Goal: Transaction & Acquisition: Purchase product/service

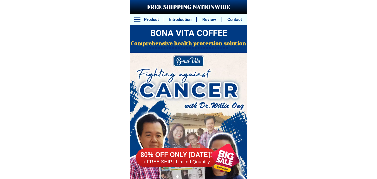
click at [231, 163] on div at bounding box center [228, 158] width 46 height 46
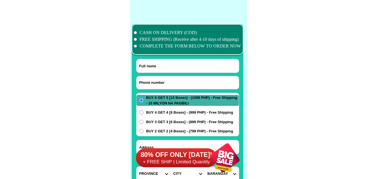
scroll to position [4396, 0]
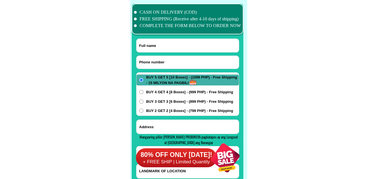
paste input "09677342699"
drag, startPoint x: 164, startPoint y: 57, endPoint x: 149, endPoint y: 48, distance: 18.3
click at [164, 57] on input "Input phone_number" at bounding box center [187, 62] width 102 height 13
type input "09677342699"
drag, startPoint x: 178, startPoint y: 50, endPoint x: 171, endPoint y: 45, distance: 8.8
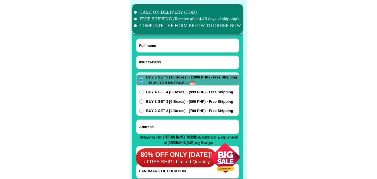
click at [178, 50] on input "Input full_name" at bounding box center [187, 45] width 102 height 13
paste input "[PERSON_NAME]"
type input "[PERSON_NAME]"
paste input "[PERSON_NAME], [GEOGRAPHIC_DATA][PERSON_NAME], [GEOGRAPHIC_DATA].."
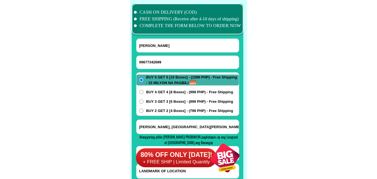
drag, startPoint x: 174, startPoint y: 124, endPoint x: 151, endPoint y: 83, distance: 46.8
click at [171, 123] on input "[PERSON_NAME], [GEOGRAPHIC_DATA][PERSON_NAME], [GEOGRAPHIC_DATA].." at bounding box center [187, 127] width 102 height 14
type input "[PERSON_NAME], [GEOGRAPHIC_DATA][PERSON_NAME], [GEOGRAPHIC_DATA].."
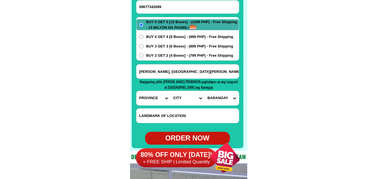
scroll to position [4451, 0]
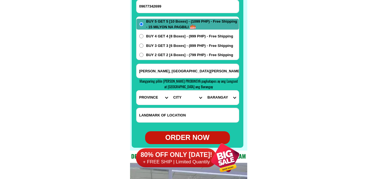
paste input "Nasa dulu po kami sa [GEOGRAPHIC_DATA]."
click at [169, 115] on input "Nasa dulu po kami sa [GEOGRAPHIC_DATA]." at bounding box center [187, 115] width 102 height 14
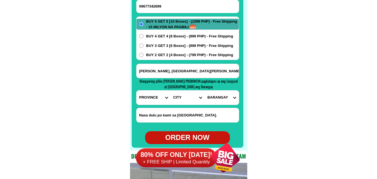
type input "Nasa dulu po kami sa [GEOGRAPHIC_DATA]."
click at [140, 99] on select "PROVINCE [GEOGRAPHIC_DATA] [GEOGRAPHIC_DATA] [GEOGRAPHIC_DATA] [GEOGRAPHIC_DATA…" at bounding box center [153, 97] width 34 height 14
select select "63_779"
click at [136, 90] on select "PROVINCE [GEOGRAPHIC_DATA] [GEOGRAPHIC_DATA] [GEOGRAPHIC_DATA] [GEOGRAPHIC_DATA…" at bounding box center [153, 97] width 34 height 14
click at [185, 97] on select "CITY [GEOGRAPHIC_DATA]-city [GEOGRAPHIC_DATA] Arayat Bacolor [GEOGRAPHIC_DATA] …" at bounding box center [187, 97] width 34 height 14
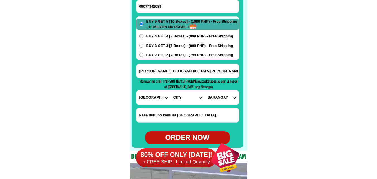
select select "63_7797518"
click at [170, 90] on select "CITY [GEOGRAPHIC_DATA]-city [GEOGRAPHIC_DATA] Arayat Bacolor [GEOGRAPHIC_DATA] …" at bounding box center [187, 97] width 34 height 14
click at [226, 95] on select "BARANGAY Alasas Baliti Bulaon Calulut Del carmen Del pilar Del rosario Dela paz…" at bounding box center [221, 97] width 34 height 14
click at [224, 95] on select "BARANGAY Alasas Baliti Bulaon Calulut Del carmen Del pilar Del rosario Dela paz…" at bounding box center [221, 97] width 34 height 14
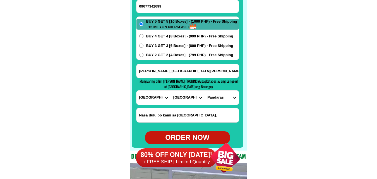
select select "63_77975189699"
click at [225, 95] on select "BARANGAY Alasas Baliti Bulaon Calulut Del carmen Del pilar Del rosario Dela paz…" at bounding box center [221, 97] width 34 height 14
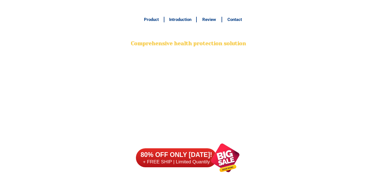
select select "63_598"
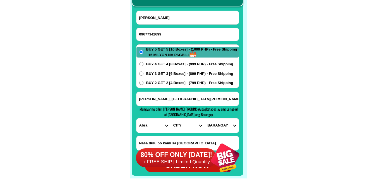
click at [167, 34] on input "09677342699" at bounding box center [187, 34] width 102 height 13
paste input "066619524"
type input "09066619524"
click at [172, 11] on input "[PERSON_NAME]" at bounding box center [187, 17] width 102 height 13
paste input "[PERSON_NAME]"
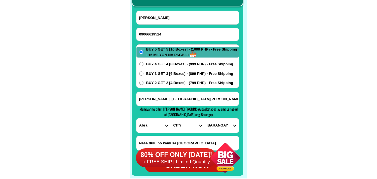
type input "[PERSON_NAME]"
click at [175, 99] on input "[PERSON_NAME], [GEOGRAPHIC_DATA][PERSON_NAME], [GEOGRAPHIC_DATA].." at bounding box center [187, 99] width 102 height 14
paste input "no36 ist st pildera 2 brgy 194 zone 20 [GEOGRAPHIC_DATA]"
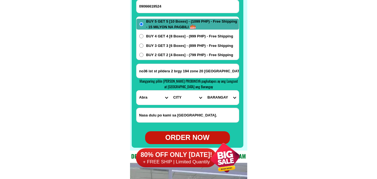
type input "no36 ist st pildera 2 brgy 194 zone 20 [GEOGRAPHIC_DATA]"
click at [146, 99] on select "PROVINCE [GEOGRAPHIC_DATA] [GEOGRAPHIC_DATA] [GEOGRAPHIC_DATA] [GEOGRAPHIC_DATA…" at bounding box center [153, 97] width 34 height 14
select select "63_219"
click at [136, 90] on select "PROVINCE [GEOGRAPHIC_DATA] [GEOGRAPHIC_DATA] [GEOGRAPHIC_DATA] [GEOGRAPHIC_DATA…" at bounding box center [153, 97] width 34 height 14
click at [181, 100] on select "CITY [GEOGRAPHIC_DATA] [GEOGRAPHIC_DATA] [GEOGRAPHIC_DATA] [GEOGRAPHIC_DATA]-ci…" at bounding box center [187, 97] width 34 height 14
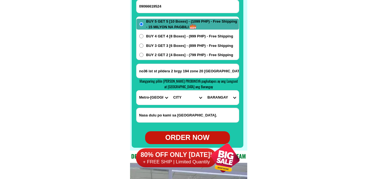
select select "63_2196219"
click at [170, 90] on select "CITY [GEOGRAPHIC_DATA] [GEOGRAPHIC_DATA] [GEOGRAPHIC_DATA] [GEOGRAPHIC_DATA]-ci…" at bounding box center [187, 97] width 34 height 14
click at [218, 96] on select "[GEOGRAPHIC_DATA]" at bounding box center [221, 97] width 34 height 14
drag, startPoint x: 322, startPoint y: 87, endPoint x: 204, endPoint y: 45, distance: 124.9
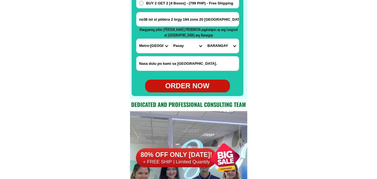
scroll to position [4507, 0]
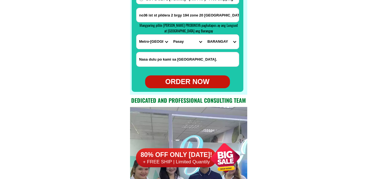
click at [190, 77] on div "ORDER NOW" at bounding box center [187, 81] width 85 height 13
type input "09066619524"
type input "no36 ist st pildera 2 brgy 194 zone 20 [GEOGRAPHIC_DATA]"
radio input "true"
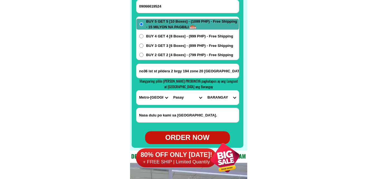
scroll to position [4423, 0]
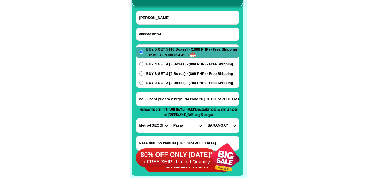
click at [174, 32] on input "09066619524" at bounding box center [187, 34] width 102 height 13
paste input "94491481"
type input "09094491481"
drag, startPoint x: 166, startPoint y: 18, endPoint x: 163, endPoint y: 17, distance: 3.1
click at [164, 17] on input "[PERSON_NAME]" at bounding box center [187, 17] width 102 height 13
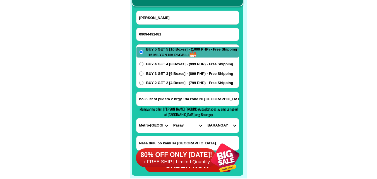
paste input "[PERSON_NAME]"
drag, startPoint x: 185, startPoint y: 14, endPoint x: 185, endPoint y: 19, distance: 4.2
click at [186, 16] on input "[PERSON_NAME]" at bounding box center [187, 17] width 102 height 13
drag, startPoint x: 185, startPoint y: 19, endPoint x: 58, endPoint y: 1, distance: 128.1
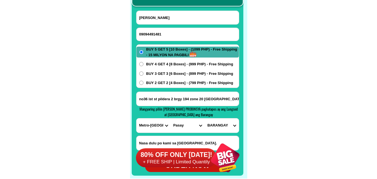
paste input "Input full_name"
type input "[PERSON_NAME]"
click at [154, 99] on input "no36 ist st pildera 2 brgy 194 zone 20 [GEOGRAPHIC_DATA]" at bounding box center [187, 99] width 102 height 14
paste input "Dama de noche [PERSON_NAME].Old [PERSON_NAME] Tandang Sora commomweatlh Q,"
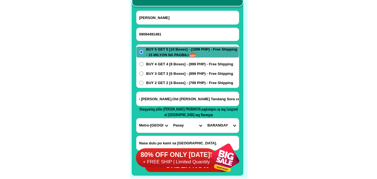
type input "Dama de noche [PERSON_NAME].Old [PERSON_NAME] Tandang Sora commomweatlh Q,city"
click at [150, 82] on span "BUY 2 GET 2 [4 Boxes] - (799 PHP) - Free Shipping" at bounding box center [189, 83] width 87 height 6
click at [143, 82] on input "BUY 2 GET 2 [4 Boxes] - (799 PHP) - Free Shipping" at bounding box center [141, 83] width 4 height 4
radio input "true"
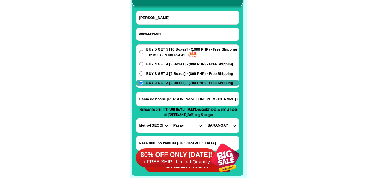
click at [202, 93] on input "Dama de noche [PERSON_NAME].Old [PERSON_NAME] Tandang Sora commomweatlh Q,city" at bounding box center [187, 99] width 102 height 14
click at [151, 120] on select "PROVINCE [GEOGRAPHIC_DATA] [GEOGRAPHIC_DATA] [GEOGRAPHIC_DATA] [GEOGRAPHIC_DATA…" at bounding box center [153, 125] width 34 height 14
drag, startPoint x: 152, startPoint y: 121, endPoint x: 162, endPoint y: 124, distance: 9.8
click at [152, 121] on select "PROVINCE [GEOGRAPHIC_DATA] [GEOGRAPHIC_DATA] [GEOGRAPHIC_DATA] [GEOGRAPHIC_DATA…" at bounding box center [153, 125] width 34 height 14
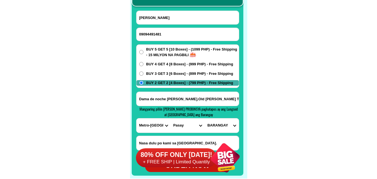
click at [182, 126] on select "CITY [GEOGRAPHIC_DATA] [GEOGRAPHIC_DATA] [GEOGRAPHIC_DATA] [GEOGRAPHIC_DATA]-ci…" at bounding box center [187, 125] width 34 height 14
select select "63_2194070"
click at [170, 118] on select "CITY [GEOGRAPHIC_DATA] [GEOGRAPHIC_DATA] [GEOGRAPHIC_DATA] [GEOGRAPHIC_DATA]-ci…" at bounding box center [187, 125] width 34 height 14
click at [228, 125] on select "BARANGAY [PERSON_NAME] [PERSON_NAME] [PERSON_NAME] Bagbag Bago bantay Bagong li…" at bounding box center [221, 125] width 34 height 14
select select "63_21940709886"
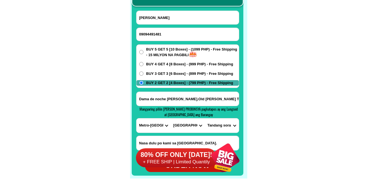
click at [204, 118] on select "BARANGAY [PERSON_NAME] [PERSON_NAME] [PERSON_NAME] Bagbag Bago bantay Bagong li…" at bounding box center [221, 125] width 34 height 14
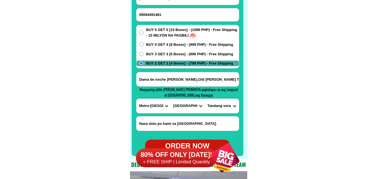
scroll to position [4451, 0]
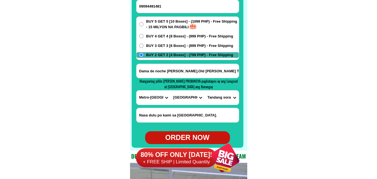
drag, startPoint x: 200, startPoint y: 134, endPoint x: 197, endPoint y: 131, distance: 4.3
drag, startPoint x: 221, startPoint y: 114, endPoint x: 99, endPoint y: 116, distance: 122.1
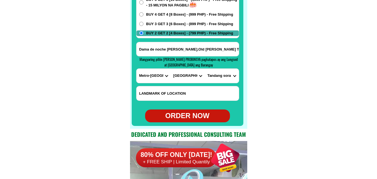
scroll to position [4479, 0]
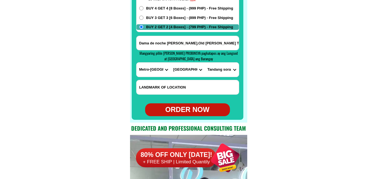
click at [193, 106] on div "ORDER NOW" at bounding box center [187, 109] width 85 height 11
radio input "true"
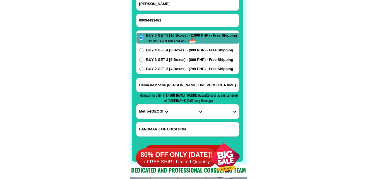
scroll to position [4423, 0]
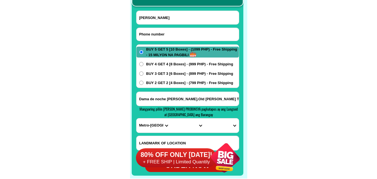
drag, startPoint x: 176, startPoint y: 40, endPoint x: 140, endPoint y: 27, distance: 38.6
click at [176, 40] on input "Input phone_number" at bounding box center [187, 34] width 102 height 13
paste input "09499361850"
type input "09499361850"
click at [167, 21] on input "Input full_name" at bounding box center [187, 17] width 102 height 13
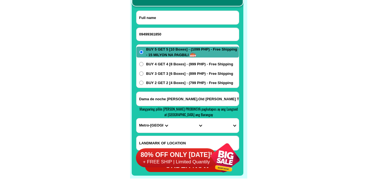
paste input "[PERSON_NAME]"
type input "[PERSON_NAME]"
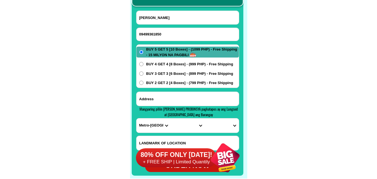
click at [177, 99] on input "Input address" at bounding box center [187, 99] width 102 height 14
paste input "109 PUROK 2 STA. [PERSON_NAME], [GEOGRAPHIC_DATA][PERSON_NAME], [GEOGRAPHIC_DAT…"
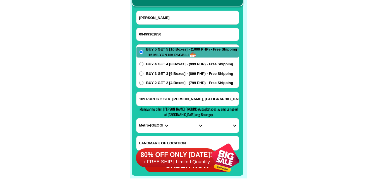
type input "109 PUROK 2 STA. [PERSON_NAME], [GEOGRAPHIC_DATA][PERSON_NAME], [GEOGRAPHIC_DAT…"
click at [148, 120] on select "PROVINCE [GEOGRAPHIC_DATA] [GEOGRAPHIC_DATA] [GEOGRAPHIC_DATA] [GEOGRAPHIC_DATA…" at bounding box center [153, 125] width 34 height 14
select select "63_779"
click at [136, 118] on select "PROVINCE [GEOGRAPHIC_DATA] [GEOGRAPHIC_DATA] [GEOGRAPHIC_DATA] [GEOGRAPHIC_DATA…" at bounding box center [153, 125] width 34 height 14
click at [187, 129] on select "CITY [GEOGRAPHIC_DATA]-city [GEOGRAPHIC_DATA] Arayat Bacolor [GEOGRAPHIC_DATA] …" at bounding box center [187, 125] width 34 height 14
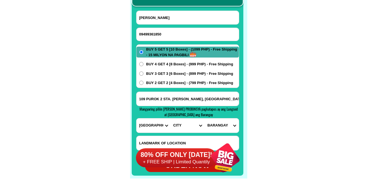
select select "63_7793859"
click at [170, 118] on select "CITY [GEOGRAPHIC_DATA]-city [GEOGRAPHIC_DATA] Arayat Bacolor [GEOGRAPHIC_DATA] …" at bounding box center [187, 125] width 34 height 14
click at [221, 125] on select "[GEOGRAPHIC_DATA][PERSON_NAME] [GEOGRAPHIC_DATA][PERSON_NAME][PERSON_NAME] [GEO…" at bounding box center [221, 125] width 34 height 14
select select "63_77938599376"
click at [204, 118] on select "[GEOGRAPHIC_DATA][PERSON_NAME] [GEOGRAPHIC_DATA][PERSON_NAME][PERSON_NAME] [GEO…" at bounding box center [221, 125] width 34 height 14
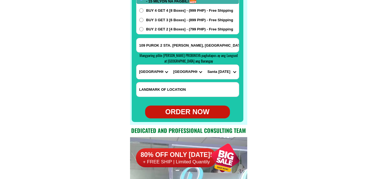
scroll to position [4479, 0]
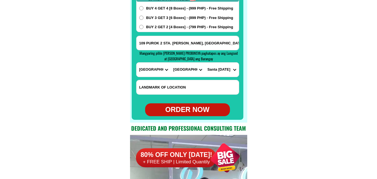
click at [192, 108] on div "ORDER NOW" at bounding box center [187, 109] width 85 height 11
type input "[PERSON_NAME]"
radio input "true"
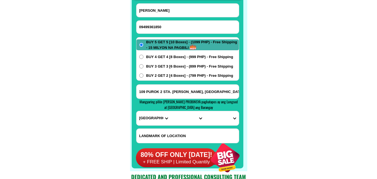
scroll to position [4423, 0]
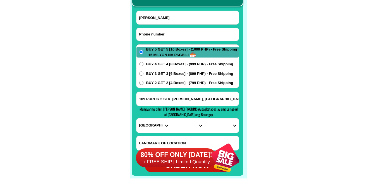
click at [172, 35] on input "Input phone_number" at bounding box center [187, 34] width 102 height 13
paste input "09161533979"
type input "09161533979"
drag, startPoint x: 180, startPoint y: 19, endPoint x: 154, endPoint y: 6, distance: 28.2
click at [180, 18] on input "Input full_name" at bounding box center [187, 17] width 102 height 13
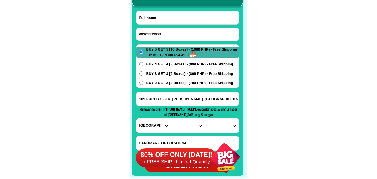
paste input "Juvy Non"
type input "Juvy Non"
click at [158, 101] on input "109 PUROK 2 STA. [PERSON_NAME], [GEOGRAPHIC_DATA][PERSON_NAME], [GEOGRAPHIC_DAT…" at bounding box center [187, 99] width 102 height 14
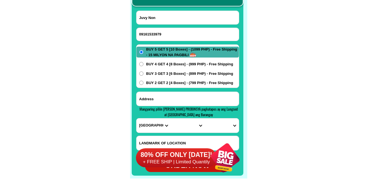
paste input "Juvy oxiano rawis [PERSON_NAME] porok 4"
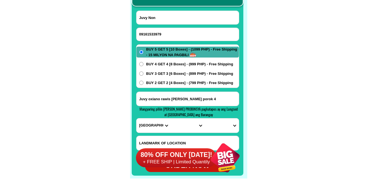
type input "Juvy oxiano rawis [PERSON_NAME] porok 4"
click at [148, 121] on select "PROVINCE [GEOGRAPHIC_DATA] [GEOGRAPHIC_DATA] [GEOGRAPHIC_DATA] [GEOGRAPHIC_DATA…" at bounding box center [153, 125] width 34 height 14
select select "63_402"
click at [136, 118] on select "PROVINCE [GEOGRAPHIC_DATA] [GEOGRAPHIC_DATA] [GEOGRAPHIC_DATA] [GEOGRAPHIC_DATA…" at bounding box center [153, 125] width 34 height 14
click at [182, 127] on select "CITY [GEOGRAPHIC_DATA]-[GEOGRAPHIC_DATA]-[GEOGRAPHIC_DATA][PERSON_NAME] Bacacay…" at bounding box center [187, 125] width 34 height 14
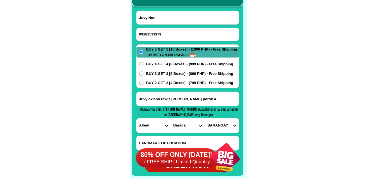
click at [187, 126] on select "CITY [GEOGRAPHIC_DATA]-[GEOGRAPHIC_DATA]-[GEOGRAPHIC_DATA][PERSON_NAME] Bacacay…" at bounding box center [187, 125] width 34 height 14
click at [183, 129] on select "CITY [GEOGRAPHIC_DATA]-[GEOGRAPHIC_DATA]-[GEOGRAPHIC_DATA][PERSON_NAME] Bacacay…" at bounding box center [187, 125] width 34 height 14
select select "63_4025110"
click at [170, 118] on select "CITY [GEOGRAPHIC_DATA]-[GEOGRAPHIC_DATA]-[GEOGRAPHIC_DATA][PERSON_NAME] Bacacay…" at bounding box center [187, 125] width 34 height 14
click at [214, 123] on select "BARANGAY [GEOGRAPHIC_DATA] [GEOGRAPHIC_DATA] ([GEOGRAPHIC_DATA]) Barangay i (po…" at bounding box center [221, 125] width 34 height 14
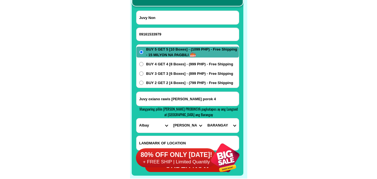
select select "63_40251103680"
click at [204, 118] on select "BARANGAY [GEOGRAPHIC_DATA] [GEOGRAPHIC_DATA] ([GEOGRAPHIC_DATA]) Barangay i (po…" at bounding box center [221, 125] width 34 height 14
click at [192, 88] on form "Juvy Non 09161533979 ORDER NOW Juvy oxiano rawis [PERSON_NAME] porok 4 PROVINCE…" at bounding box center [187, 91] width 103 height 161
click at [194, 84] on span "BUY 2 GET 2 [4 Boxes] - (799 PHP) - Free Shipping" at bounding box center [189, 83] width 87 height 6
click at [143, 84] on input "BUY 2 GET 2 [4 Boxes] - (799 PHP) - Free Shipping" at bounding box center [141, 83] width 4 height 4
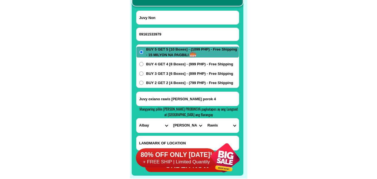
radio input "true"
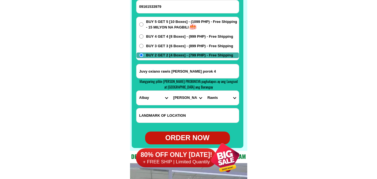
scroll to position [4451, 0]
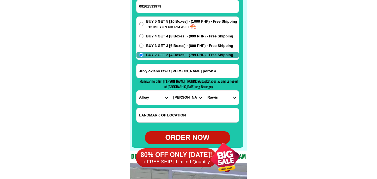
click at [188, 133] on div "ORDER NOW" at bounding box center [187, 137] width 85 height 13
type input "Juvy oxiano rawis [PERSON_NAME] porok 4"
radio input "true"
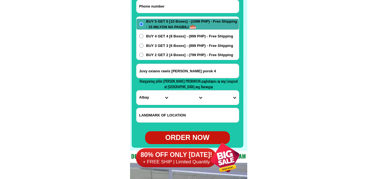
paste input "09998525832"
click at [174, 10] on input "09998525832" at bounding box center [187, 6] width 102 height 13
type input "09998525832"
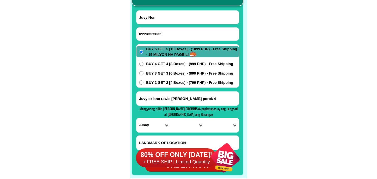
scroll to position [4423, 0]
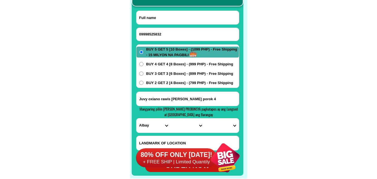
paste input "[PERSON_NAME]"
drag, startPoint x: 189, startPoint y: 22, endPoint x: 180, endPoint y: 18, distance: 9.1
click at [189, 21] on input "Input full_name" at bounding box center [187, 17] width 102 height 13
type input "[PERSON_NAME]"
click at [163, 101] on input "Input address" at bounding box center [187, 99] width 102 height 14
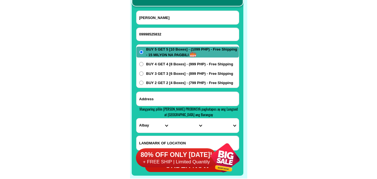
paste input "[STREET_ADDRESS][PERSON_NAME]"
type input "[STREET_ADDRESS][PERSON_NAME]"
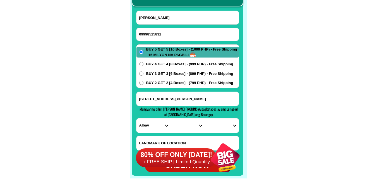
click at [145, 126] on select "PROVINCE [GEOGRAPHIC_DATA] [GEOGRAPHIC_DATA] [GEOGRAPHIC_DATA] [GEOGRAPHIC_DATA…" at bounding box center [153, 125] width 34 height 14
select select "63_8"
click at [136, 118] on select "PROVINCE [GEOGRAPHIC_DATA] [GEOGRAPHIC_DATA] [GEOGRAPHIC_DATA] [GEOGRAPHIC_DATA…" at bounding box center [153, 125] width 34 height 14
click at [181, 122] on select "CITY Alcoy [GEOGRAPHIC_DATA] [GEOGRAPHIC_DATA] [GEOGRAPHIC_DATA] [GEOGRAPHIC_DA…" at bounding box center [187, 125] width 34 height 14
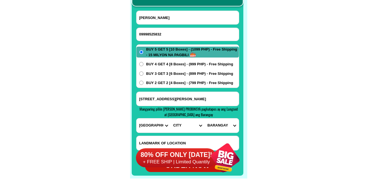
select select "63_83413"
click at [170, 118] on select "CITY Alcoy [GEOGRAPHIC_DATA] [GEOGRAPHIC_DATA] [GEOGRAPHIC_DATA] [GEOGRAPHIC_DA…" at bounding box center [187, 125] width 34 height 14
click at [226, 124] on select "BARANGAY Alang-alang [GEOGRAPHIC_DATA] Banilad [PERSON_NAME] [GEOGRAPHIC_DATA] …" at bounding box center [221, 125] width 34 height 14
select select "63_834134439"
click at [204, 118] on select "BARANGAY Alang-alang [GEOGRAPHIC_DATA] Banilad [PERSON_NAME] [GEOGRAPHIC_DATA] …" at bounding box center [221, 125] width 34 height 14
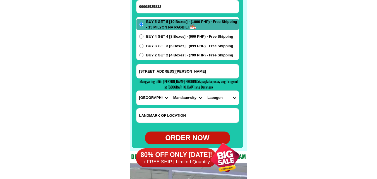
scroll to position [4451, 0]
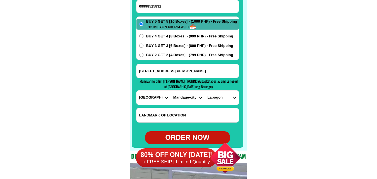
click at [185, 133] on div "ORDER NOW" at bounding box center [187, 137] width 85 height 11
type input "[PERSON_NAME]"
type input "09998525832"
radio input "true"
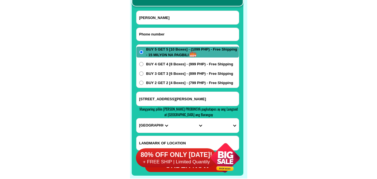
drag, startPoint x: 172, startPoint y: 37, endPoint x: 139, endPoint y: 24, distance: 35.6
click at [172, 37] on input "Input phone_number" at bounding box center [187, 34] width 102 height 13
paste input "09628142314"
type input "09628142314"
drag, startPoint x: 170, startPoint y: 21, endPoint x: 156, endPoint y: 12, distance: 17.0
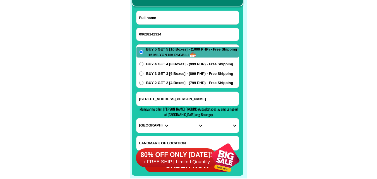
click at [170, 21] on input "Input full_name" at bounding box center [187, 17] width 102 height 13
paste input "[PERSON_NAME]"
type input "[PERSON_NAME]"
click at [158, 98] on input "Input address" at bounding box center [187, 99] width 102 height 14
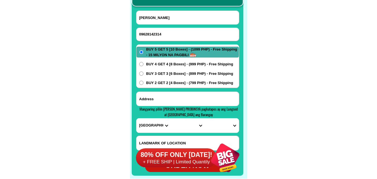
paste input "Blk 20 Lot 7 Agarwood Hauslands [PERSON_NAME] [PERSON_NAME] Subic Zambales Walt…"
type input "Blk 20 Lot 7 Agarwood Hauslands [PERSON_NAME] [PERSON_NAME] Subic Zambales Walt…"
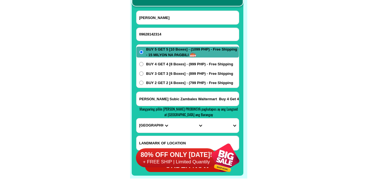
drag, startPoint x: 168, startPoint y: 65, endPoint x: 171, endPoint y: 65, distance: 3.1
click at [168, 65] on span "BUY 4 GET 4 [8 Boxes] - (999 PHP) - Free Shipping" at bounding box center [189, 64] width 87 height 6
click at [143, 65] on input "BUY 4 GET 4 [8 Boxes] - (999 PHP) - Free Shipping" at bounding box center [141, 64] width 4 height 4
radio input "true"
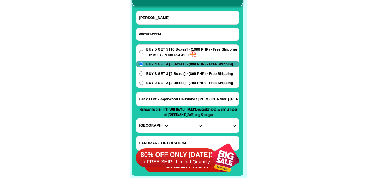
click at [217, 98] on input "Blk 20 Lot 7 Agarwood Hauslands [PERSON_NAME] [PERSON_NAME] Subic Zambales Walt…" at bounding box center [187, 99] width 102 height 14
click at [142, 127] on select "PROVINCE [GEOGRAPHIC_DATA] [GEOGRAPHIC_DATA] [GEOGRAPHIC_DATA] [GEOGRAPHIC_DATA…" at bounding box center [153, 125] width 34 height 14
select select "63_803"
click at [136, 118] on select "PROVINCE [GEOGRAPHIC_DATA] [GEOGRAPHIC_DATA] [GEOGRAPHIC_DATA] [GEOGRAPHIC_DATA…" at bounding box center [153, 125] width 34 height 14
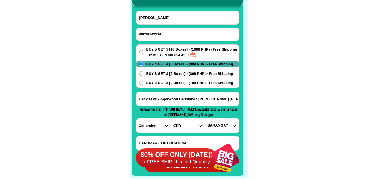
click at [187, 123] on select "CITY Botolan Cabangan Castillejos [GEOGRAPHIC_DATA] [GEOGRAPHIC_DATA] [GEOGRAPH…" at bounding box center [187, 125] width 34 height 14
select select "63_803166"
click at [170, 118] on select "CITY Botolan Cabangan Castillejos [GEOGRAPHIC_DATA] [GEOGRAPHIC_DATA] [GEOGRAPH…" at bounding box center [187, 125] width 34 height 14
click at [222, 121] on select "[GEOGRAPHIC_DATA] poblacion [GEOGRAPHIC_DATA] proper [GEOGRAPHIC_DATA]-[GEOGRAP…" at bounding box center [221, 125] width 34 height 14
click at [222, 124] on select "[GEOGRAPHIC_DATA] poblacion [GEOGRAPHIC_DATA] proper [GEOGRAPHIC_DATA]-[GEOGRAP…" at bounding box center [221, 125] width 34 height 14
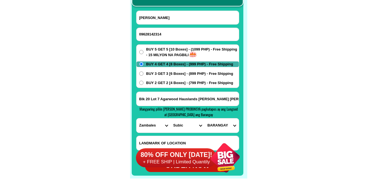
click at [221, 123] on select "[GEOGRAPHIC_DATA] poblacion [GEOGRAPHIC_DATA] proper [GEOGRAPHIC_DATA]-[GEOGRAP…" at bounding box center [221, 125] width 34 height 14
select select "63_8031664909"
click at [204, 118] on select "[GEOGRAPHIC_DATA] poblacion [GEOGRAPHIC_DATA] proper [GEOGRAPHIC_DATA]-[GEOGRAP…" at bounding box center [221, 125] width 34 height 14
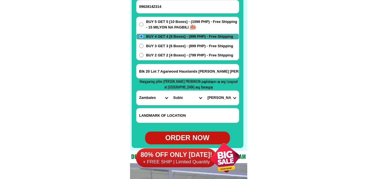
scroll to position [4451, 0]
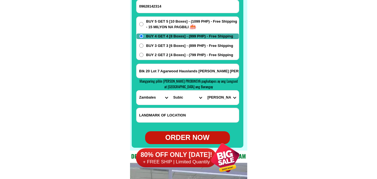
click at [183, 136] on div "80% OFF ONLY [DATE]! + FREE SHIP | Limited Quantily" at bounding box center [191, 157] width 112 height 43
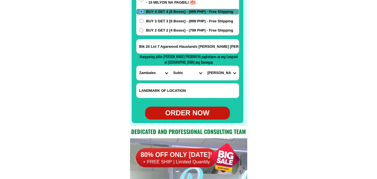
scroll to position [4479, 0]
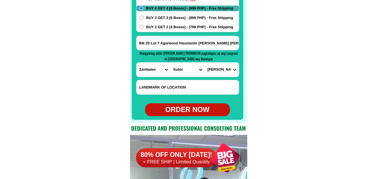
click at [201, 110] on div "ORDER NOW" at bounding box center [187, 109] width 85 height 11
type input "09628142314"
radio input "true"
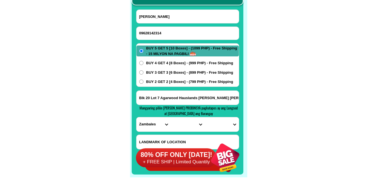
scroll to position [4423, 0]
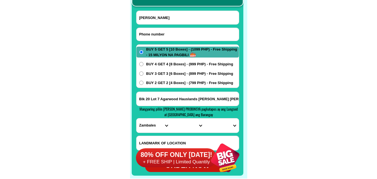
paste input "O0555831844"
click at [161, 33] on input "Input phone_number" at bounding box center [187, 34] width 102 height 13
click at [142, 33] on input "O0555831844" at bounding box center [187, 34] width 102 height 13
drag, startPoint x: 145, startPoint y: 33, endPoint x: 130, endPoint y: 35, distance: 15.3
click at [132, 34] on div "CASH ON DELIVERY (COD) FREE SHIPPING (Receive after 4-10 days of shipping) COMP…" at bounding box center [188, 75] width 117 height 206
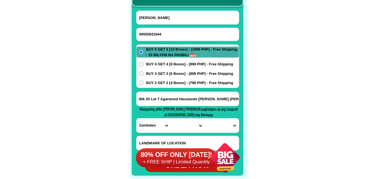
type input "09555831844"
drag, startPoint x: 150, startPoint y: 23, endPoint x: 145, endPoint y: 18, distance: 7.1
click at [150, 23] on input "Input full_name" at bounding box center [187, 17] width 102 height 13
paste input "[PERSON_NAME] Karil"
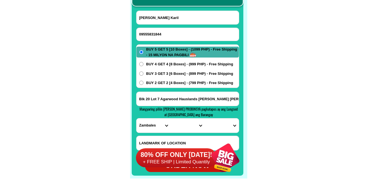
type input "[PERSON_NAME] Karil"
drag, startPoint x: 152, startPoint y: 99, endPoint x: 151, endPoint y: 102, distance: 3.1
click at [152, 99] on input "Blk 20 Lot 7 Agarwood Hauslands [PERSON_NAME] [PERSON_NAME] Subic Zambales Walt…" at bounding box center [187, 99] width 102 height 14
paste input "Igasan, Patikul, [GEOGRAPHIC_DATA]"
type input "Igasan, Patikul, [GEOGRAPHIC_DATA]"
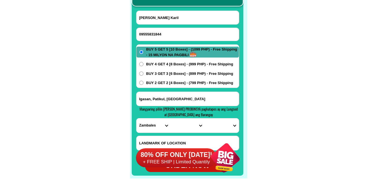
click at [154, 124] on select "PROVINCE [GEOGRAPHIC_DATA] [GEOGRAPHIC_DATA] [GEOGRAPHIC_DATA] [GEOGRAPHIC_DATA…" at bounding box center [153, 125] width 34 height 14
click at [136, 118] on select "PROVINCE [GEOGRAPHIC_DATA] [GEOGRAPHIC_DATA] [GEOGRAPHIC_DATA] [GEOGRAPHIC_DATA…" at bounding box center [153, 125] width 34 height 14
click at [147, 125] on select "PROVINCE [GEOGRAPHIC_DATA] [GEOGRAPHIC_DATA] [GEOGRAPHIC_DATA] [GEOGRAPHIC_DATA…" at bounding box center [153, 125] width 34 height 14
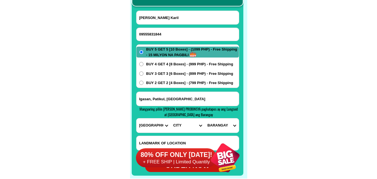
select select "63_596"
click at [136, 118] on select "PROVINCE [GEOGRAPHIC_DATA] [GEOGRAPHIC_DATA] [GEOGRAPHIC_DATA] [GEOGRAPHIC_DATA…" at bounding box center [153, 125] width 34 height 14
click at [180, 120] on select "CITY Hadji-panglima-[PERSON_NAME] Indanan [PERSON_NAME][GEOGRAPHIC_DATA]-[GEOGR…" at bounding box center [187, 125] width 34 height 14
select select "63_5966916"
click at [170, 118] on select "CITY Hadji-panglima-[PERSON_NAME] Indanan [PERSON_NAME][GEOGRAPHIC_DATA]-[GEOGR…" at bounding box center [187, 125] width 34 height 14
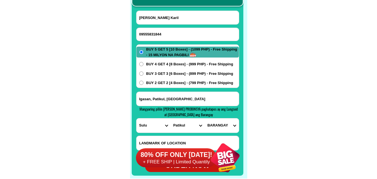
click at [222, 122] on select "BARANGAY Anuling Bakong Bangkal Bonbon Buhanginan ([GEOGRAPHIC_DATA]) Bungkaung…" at bounding box center [221, 125] width 34 height 14
select select "63_59669163588"
click at [204, 118] on select "BARANGAY Anuling Bakong Bangkal Bonbon Buhanginan ([GEOGRAPHIC_DATA]) Bungkaung…" at bounding box center [221, 125] width 34 height 14
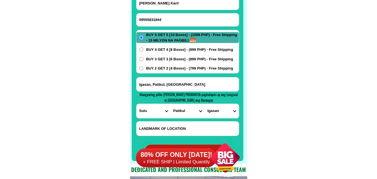
scroll to position [4451, 0]
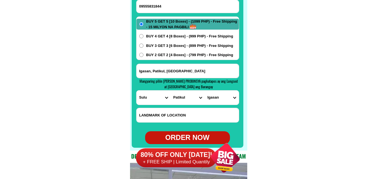
click at [190, 132] on div "ORDER NOW" at bounding box center [187, 137] width 85 height 13
type input "Igasan, Patikul, [GEOGRAPHIC_DATA]"
radio input "true"
click at [160, 7] on input "09555831844" at bounding box center [187, 6] width 102 height 13
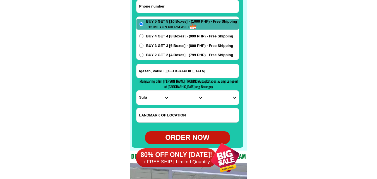
paste input "09481560663"
type input "09481560663"
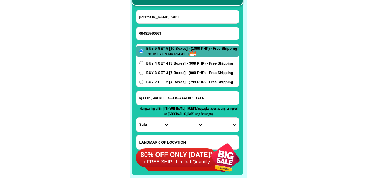
scroll to position [4423, 0]
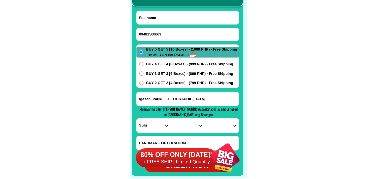
click at [166, 16] on input "Input full_name" at bounding box center [187, 17] width 102 height 13
paste input "[PERSON_NAME]"
type input "[PERSON_NAME]"
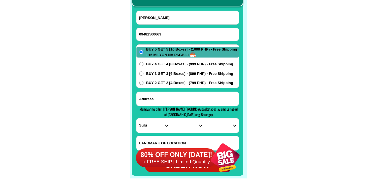
paste input "BRGY Commonwealth pilot drive [PERSON_NAME] [PERSON_NAME] building Emy store Q c"
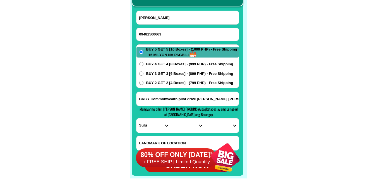
click at [157, 98] on input "BRGY Commonwealth pilot drive [PERSON_NAME] [PERSON_NAME] building Emy store Q c" at bounding box center [187, 99] width 102 height 14
type input "BRGY Commonwealth pilot drive [PERSON_NAME] [PERSON_NAME] building Emy store Q c"
drag, startPoint x: 271, startPoint y: 105, endPoint x: 261, endPoint y: 100, distance: 10.8
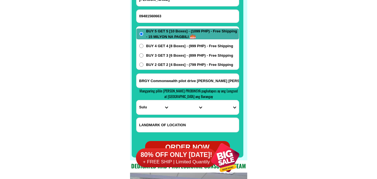
scroll to position [4451, 0]
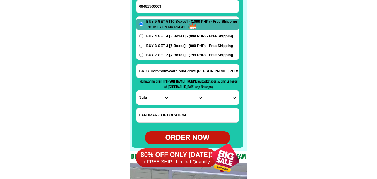
click at [152, 96] on select "PROVINCE [GEOGRAPHIC_DATA] [GEOGRAPHIC_DATA] [GEOGRAPHIC_DATA] [GEOGRAPHIC_DATA…" at bounding box center [153, 97] width 34 height 14
select select "63_219"
click at [136, 90] on select "PROVINCE [GEOGRAPHIC_DATA] [GEOGRAPHIC_DATA] [GEOGRAPHIC_DATA] [GEOGRAPHIC_DATA…" at bounding box center [153, 97] width 34 height 14
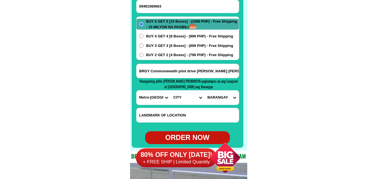
click at [182, 100] on select "CITY [GEOGRAPHIC_DATA] [GEOGRAPHIC_DATA] [GEOGRAPHIC_DATA] [GEOGRAPHIC_DATA]-ci…" at bounding box center [187, 97] width 34 height 14
select select "63_2194070"
click at [170, 90] on select "CITY [GEOGRAPHIC_DATA] [GEOGRAPHIC_DATA] [GEOGRAPHIC_DATA] [GEOGRAPHIC_DATA]-ci…" at bounding box center [187, 97] width 34 height 14
click at [215, 100] on select "BARANGAY [PERSON_NAME] [PERSON_NAME] [PERSON_NAME] Bagbag Bago bantay Bagong li…" at bounding box center [221, 97] width 34 height 14
select select "63_21940708704"
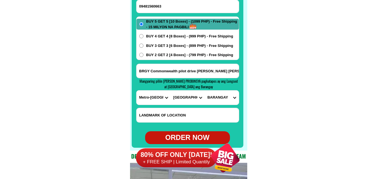
click at [204, 90] on select "BARANGAY [PERSON_NAME] [PERSON_NAME] [PERSON_NAME] Bagbag Bago bantay Bagong li…" at bounding box center [221, 97] width 34 height 14
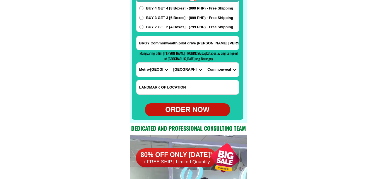
drag, startPoint x: 187, startPoint y: 110, endPoint x: 181, endPoint y: 105, distance: 8.0
click at [187, 110] on div "ORDER NOW" at bounding box center [187, 109] width 85 height 11
type input "BRGY Commonwealth pilot drive [PERSON_NAME] [PERSON_NAME] building Emy store Q c"
radio input "true"
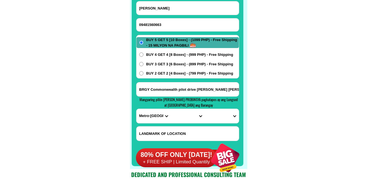
scroll to position [4423, 0]
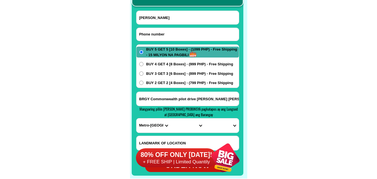
drag, startPoint x: 171, startPoint y: 33, endPoint x: 124, endPoint y: 11, distance: 52.2
click at [171, 33] on input "Input phone_number" at bounding box center [187, 34] width 102 height 13
paste input "09399102452"
type input "09399102452"
drag, startPoint x: 159, startPoint y: 13, endPoint x: 158, endPoint y: 16, distance: 3.4
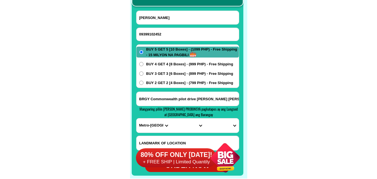
click at [161, 14] on input "[PERSON_NAME]" at bounding box center [187, 17] width 102 height 13
paste input "[PERSON_NAME]"
type input "[PERSON_NAME]"
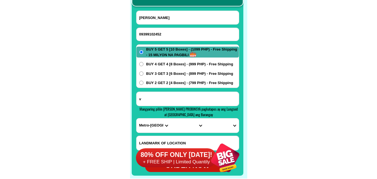
click at [171, 100] on input "v" at bounding box center [187, 99] width 102 height 14
paste input "zone 2 canitoan [GEOGRAPHIC_DATA] 09399102452 no bahay 59 color ng gate maron"
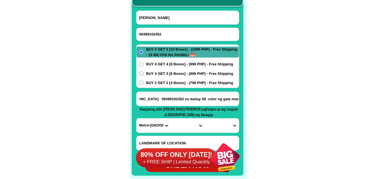
type input "zone 2 canitoan [GEOGRAPHIC_DATA] 09399102452 no bahay 59 color ng gate maron"
click at [146, 127] on select "PROVINCE [GEOGRAPHIC_DATA] [GEOGRAPHIC_DATA] [GEOGRAPHIC_DATA] [GEOGRAPHIC_DATA…" at bounding box center [153, 125] width 34 height 14
select select "63_386"
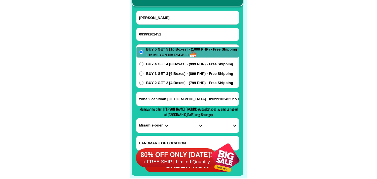
click at [136, 118] on select "PROVINCE [GEOGRAPHIC_DATA] [GEOGRAPHIC_DATA] [GEOGRAPHIC_DATA] [GEOGRAPHIC_DATA…" at bounding box center [153, 125] width 34 height 14
click at [188, 122] on select "CITY Alubijid Balingasag [GEOGRAPHIC_DATA] [GEOGRAPHIC_DATA] [GEOGRAPHIC_DATA]-…" at bounding box center [187, 125] width 34 height 14
select select "63_386807"
click at [170, 118] on select "CITY Alubijid Balingasag [GEOGRAPHIC_DATA] [GEOGRAPHIC_DATA] [GEOGRAPHIC_DATA]-…" at bounding box center [187, 125] width 34 height 14
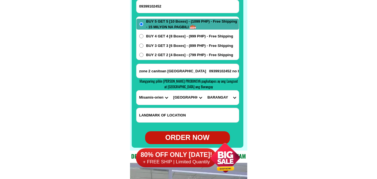
click at [224, 95] on select "BARANGAY Agusan [GEOGRAPHIC_DATA] [GEOGRAPHIC_DATA] Balulang Barangay 1 (pob.) …" at bounding box center [221, 97] width 34 height 14
select select "63_3868073299"
click at [204, 90] on select "BARANGAY Agusan [GEOGRAPHIC_DATA] [GEOGRAPHIC_DATA] Balulang Barangay 1 (pob.) …" at bounding box center [221, 97] width 34 height 14
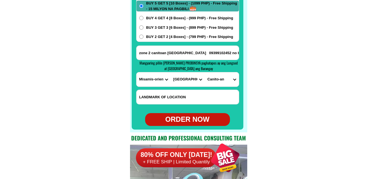
scroll to position [4479, 0]
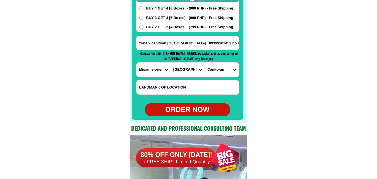
drag, startPoint x: 186, startPoint y: 110, endPoint x: 188, endPoint y: 106, distance: 4.0
click at [188, 107] on div "ORDER NOW" at bounding box center [187, 109] width 85 height 11
type input "09399102452"
type input "zone 2 canitoan [GEOGRAPHIC_DATA] 09399102452 no bahay 59 color ng gate maron"
radio input "true"
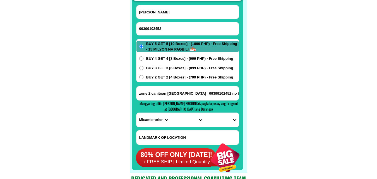
scroll to position [4423, 0]
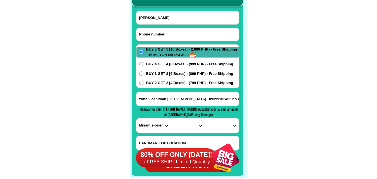
paste input "09998525832"
drag, startPoint x: 170, startPoint y: 32, endPoint x: 162, endPoint y: 33, distance: 7.5
click at [170, 32] on input "09998525832" at bounding box center [187, 34] width 102 height 13
click at [144, 33] on input "09998525832" at bounding box center [187, 34] width 102 height 13
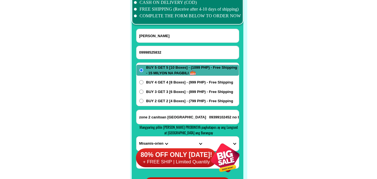
scroll to position [4396, 0]
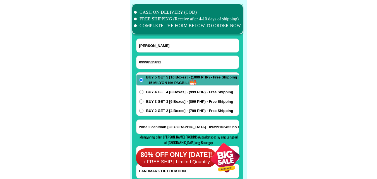
click at [174, 61] on input "09998525832" at bounding box center [187, 62] width 102 height 13
paste input "458702109"
type input "09458702109"
click at [156, 46] on input "Input full_name" at bounding box center [187, 45] width 102 height 13
paste input "[PERSON_NAME]"
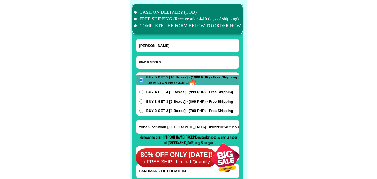
type input "[PERSON_NAME]"
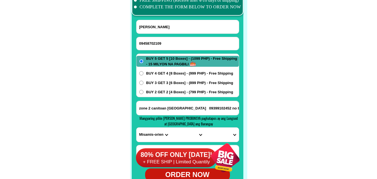
scroll to position [4423, 0]
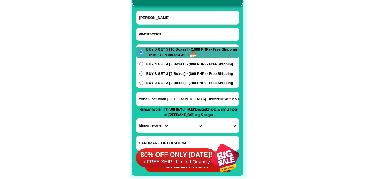
paste input "Phase 1 package 2 block 3 lot 2 bagong silang [GEOGRAPHIC_DATA]"
click at [179, 98] on input "Phase 1 package 2 block 3 lot 2 bagong silang [GEOGRAPHIC_DATA]" at bounding box center [187, 99] width 102 height 14
type input "Phase 1 package 2 block 3 lot 2 bagong silang [GEOGRAPHIC_DATA]"
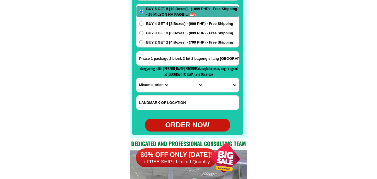
scroll to position [4479, 0]
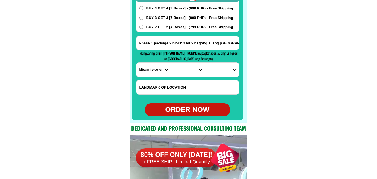
paste input "Malapit [PERSON_NAME] hardware at gilid ng DALI grocery"
drag, startPoint x: 175, startPoint y: 85, endPoint x: 177, endPoint y: 82, distance: 4.3
click at [175, 85] on input "Input LANDMARKOFLOCATION" at bounding box center [187, 87] width 102 height 14
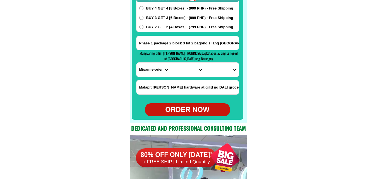
type input "Malapit [PERSON_NAME] hardware at gilid ng DALI grocery"
click at [209, 44] on input "Phase 1 package 2 block 3 lot 2 bagong silang [GEOGRAPHIC_DATA]" at bounding box center [187, 43] width 102 height 14
click at [151, 70] on select "PROVINCE [GEOGRAPHIC_DATA] [GEOGRAPHIC_DATA] [GEOGRAPHIC_DATA] [GEOGRAPHIC_DATA…" at bounding box center [153, 69] width 34 height 14
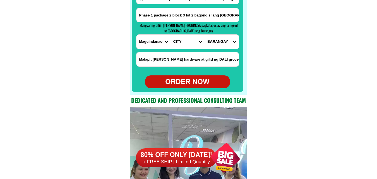
click at [159, 38] on select "PROVINCE [GEOGRAPHIC_DATA] [GEOGRAPHIC_DATA] [GEOGRAPHIC_DATA] [GEOGRAPHIC_DATA…" at bounding box center [153, 42] width 34 height 14
select select "63_219"
click at [136, 35] on select "PROVINCE [GEOGRAPHIC_DATA] [GEOGRAPHIC_DATA] [GEOGRAPHIC_DATA] [GEOGRAPHIC_DATA…" at bounding box center [153, 42] width 34 height 14
click at [182, 43] on select "CITY [GEOGRAPHIC_DATA] [GEOGRAPHIC_DATA] [GEOGRAPHIC_DATA] [GEOGRAPHIC_DATA]-ci…" at bounding box center [187, 42] width 34 height 14
select select "63_2199773"
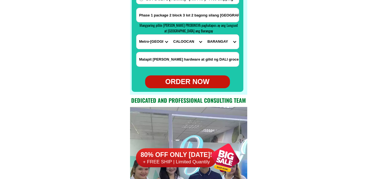
click at [170, 35] on select "CITY [GEOGRAPHIC_DATA] [GEOGRAPHIC_DATA] [GEOGRAPHIC_DATA] [GEOGRAPHIC_DATA]-ci…" at bounding box center [187, 42] width 34 height 14
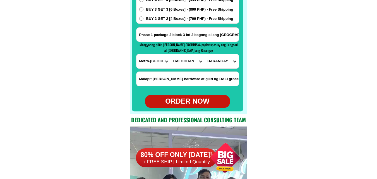
scroll to position [4479, 0]
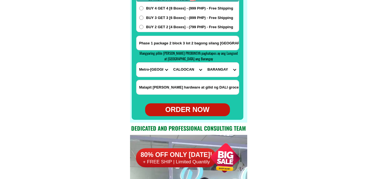
click at [224, 69] on select "[GEOGRAPHIC_DATA]" at bounding box center [221, 69] width 34 height 14
drag, startPoint x: 279, startPoint y: 95, endPoint x: 264, endPoint y: 84, distance: 18.9
click at [211, 43] on input "Phase 1 package 2 block 3 lot 2 bagong silang [GEOGRAPHIC_DATA]" at bounding box center [187, 43] width 102 height 14
click at [227, 72] on select "[GEOGRAPHIC_DATA]" at bounding box center [221, 69] width 34 height 14
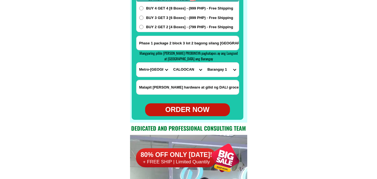
select select "63_21997732517"
click at [204, 62] on select "[GEOGRAPHIC_DATA]" at bounding box center [221, 69] width 34 height 14
click at [203, 114] on div "ORDER NOW" at bounding box center [187, 109] width 85 height 11
radio input "true"
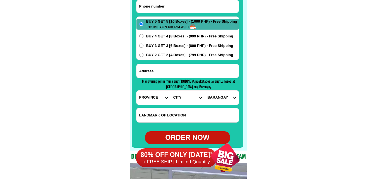
scroll to position [4451, 0]
paste input "09931017606"
click at [179, 5] on input "Input phone_number" at bounding box center [187, 6] width 102 height 13
type input "09931017606"
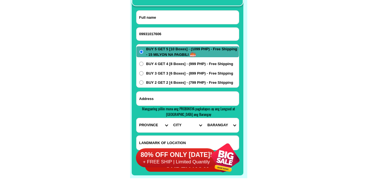
scroll to position [4423, 0]
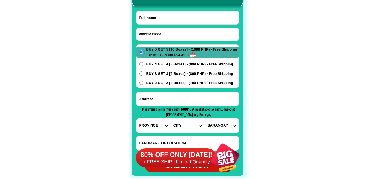
click at [168, 15] on input "Input full_name" at bounding box center [187, 17] width 102 height 13
paste input "Nida G. Yurong"
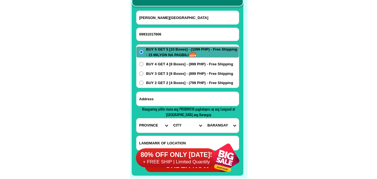
type input "Nida G. Yurong"
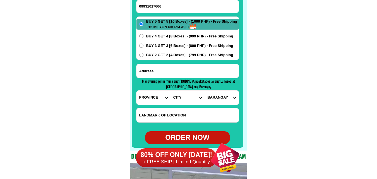
click at [172, 66] on input "Input address" at bounding box center [187, 71] width 102 height 14
paste input "B7 lot 36PH 1Ext GreenGate Malagasang 2A IMUS CAVITE CITY"
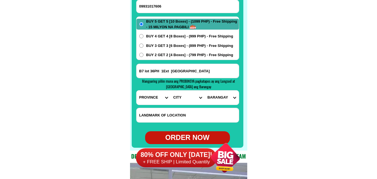
scroll to position [0, 13]
type input "B7 lot 36PH 1Ext GreenGate Malagasang 2A IMUS CAVITE CITY"
click at [142, 102] on select "PROVINCE [GEOGRAPHIC_DATA] [GEOGRAPHIC_DATA] [GEOGRAPHIC_DATA] [GEOGRAPHIC_DATA…" at bounding box center [153, 97] width 34 height 14
select select "63_826"
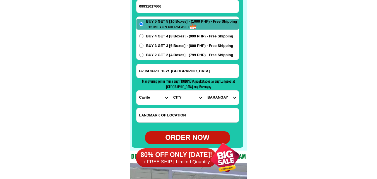
click at [136, 90] on select "PROVINCE [GEOGRAPHIC_DATA] [GEOGRAPHIC_DATA] [GEOGRAPHIC_DATA] [GEOGRAPHIC_DATA…" at bounding box center [153, 97] width 34 height 14
click at [182, 100] on select "CITY Alfonso Amadeo Bacoor Carmona Cavite-city Cavite-magallanes Cavite-rosario…" at bounding box center [187, 97] width 34 height 14
select select "63_8261588"
click at [170, 90] on select "CITY Alfonso Amadeo Bacoor Carmona Cavite-city Cavite-magallanes Cavite-rosario…" at bounding box center [187, 97] width 34 height 14
click at [219, 100] on select "BARANGAY Alapan i -a Alapan i -b Alapan i -c Alapan i-a Alapan i-b Alapan i-c A…" at bounding box center [221, 97] width 34 height 14
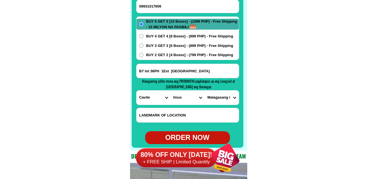
click at [204, 90] on select "BARANGAY Alapan i -a Alapan i -b Alapan i -c Alapan i-a Alapan i-b Alapan i-c A…" at bounding box center [221, 97] width 34 height 14
click at [218, 98] on select "BARANGAY Alapan i -a Alapan i -b Alapan i -c Alapan i-a Alapan i-b Alapan i-c A…" at bounding box center [221, 97] width 34 height 14
select select "63_82615886720"
click at [204, 90] on select "BARANGAY Alapan i -a Alapan i -b Alapan i -c Alapan i-a Alapan i-b Alapan i-c A…" at bounding box center [221, 97] width 34 height 14
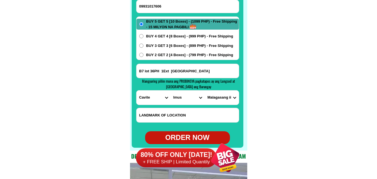
click at [192, 134] on div "ORDER NOW" at bounding box center [187, 137] width 85 height 11
type input "B7 lot 36PH 1Ext GreenGate Malagasang 2A IMUS CAVITE CITY"
radio input "true"
